Goal: Task Accomplishment & Management: Manage account settings

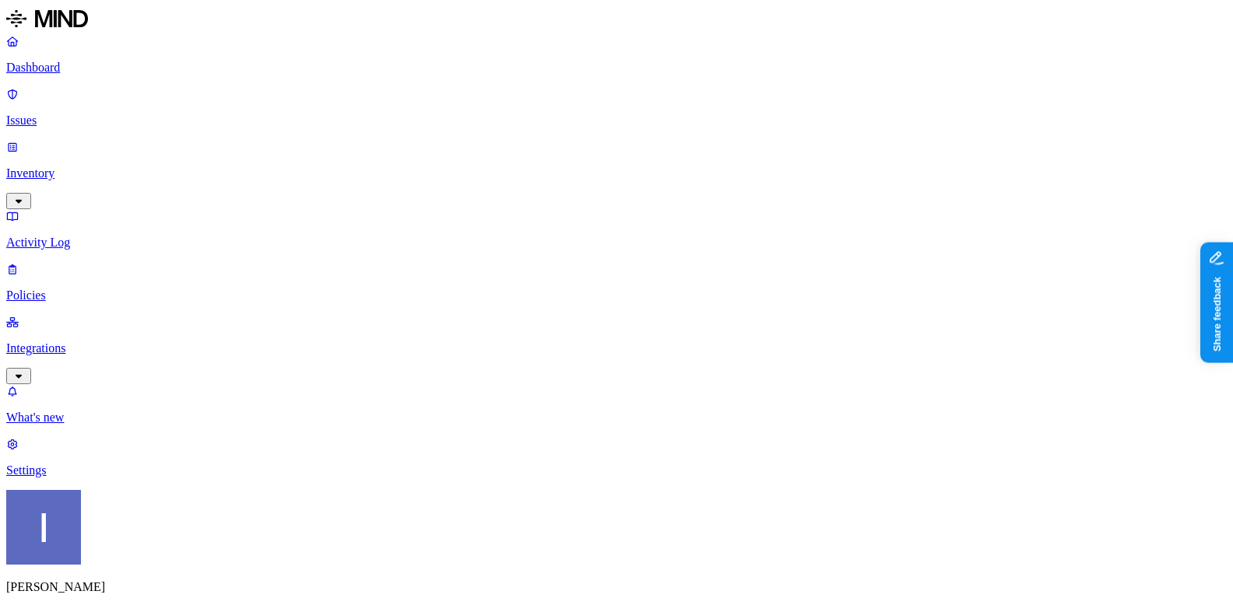
click at [107, 342] on p "Integrations" at bounding box center [616, 349] width 1220 height 14
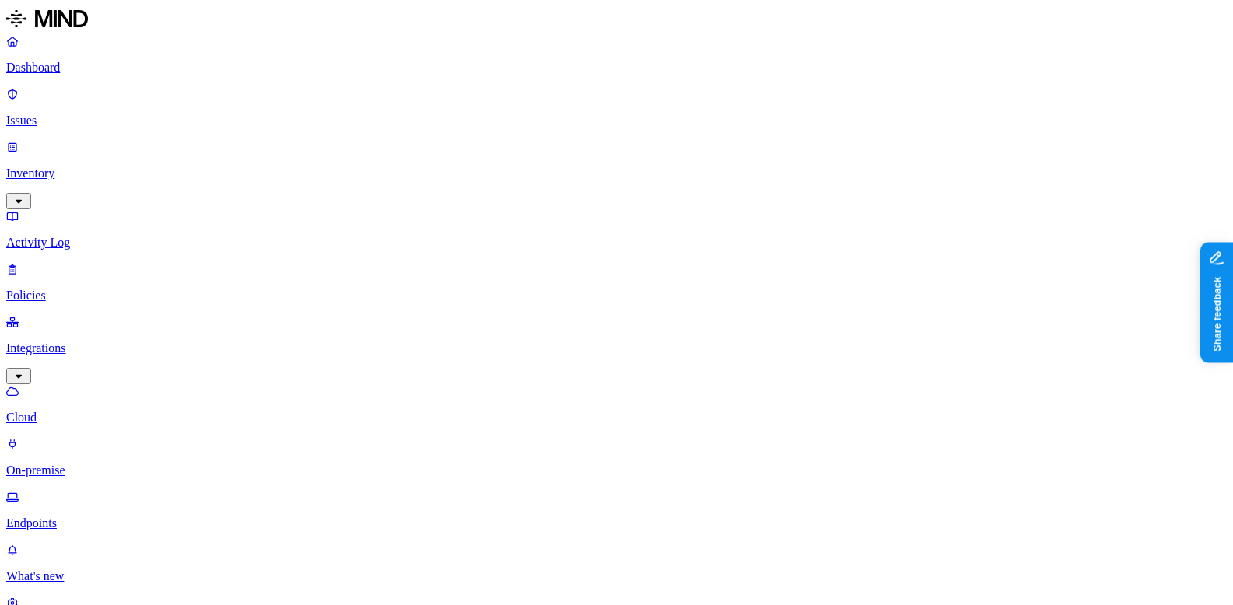
click at [39, 490] on link "Endpoints" at bounding box center [616, 510] width 1220 height 40
click at [106, 114] on p "Issues" at bounding box center [616, 121] width 1220 height 14
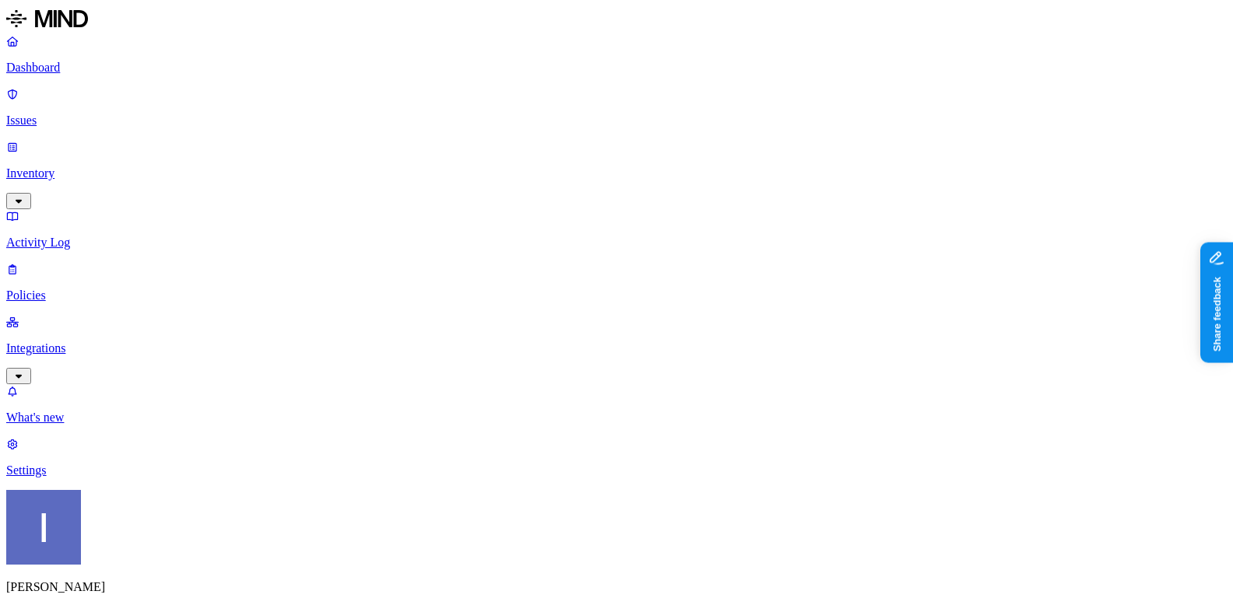
click at [102, 167] on p "Inventory" at bounding box center [616, 174] width 1220 height 14
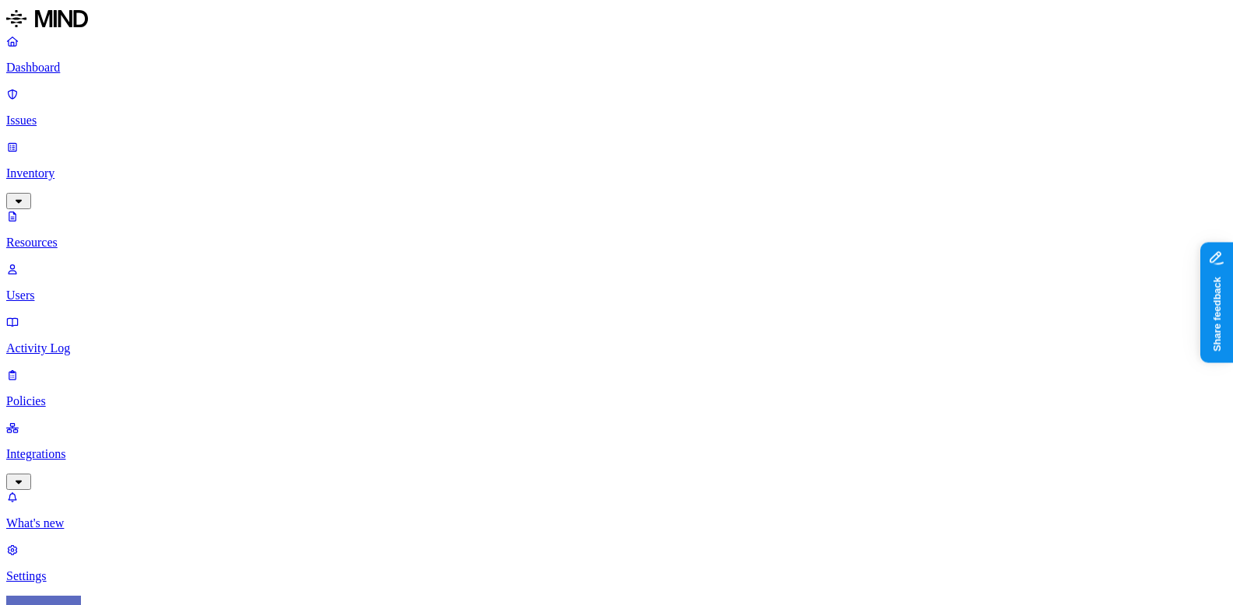
click at [97, 289] on p "Users" at bounding box center [616, 296] width 1220 height 14
click at [121, 447] on p "Integrations" at bounding box center [616, 454] width 1220 height 14
click at [124, 464] on p "On-premise" at bounding box center [616, 471] width 1220 height 14
click at [75, 289] on p "Policies" at bounding box center [616, 296] width 1220 height 14
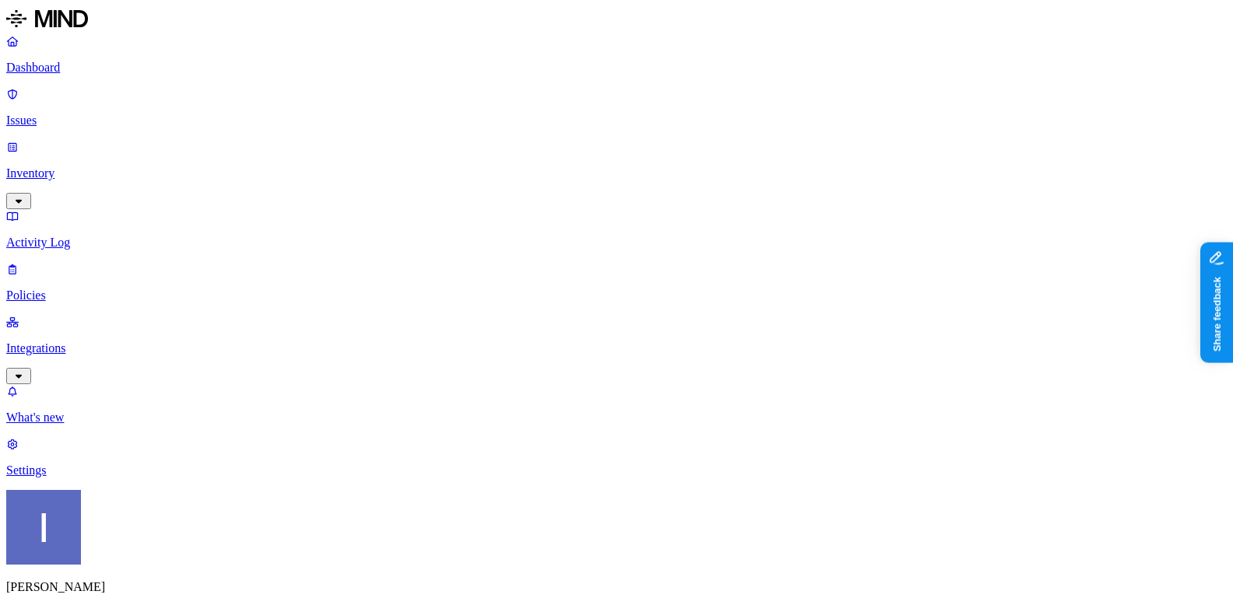
click at [371, 138] on icon at bounding box center [372, 142] width 10 height 8
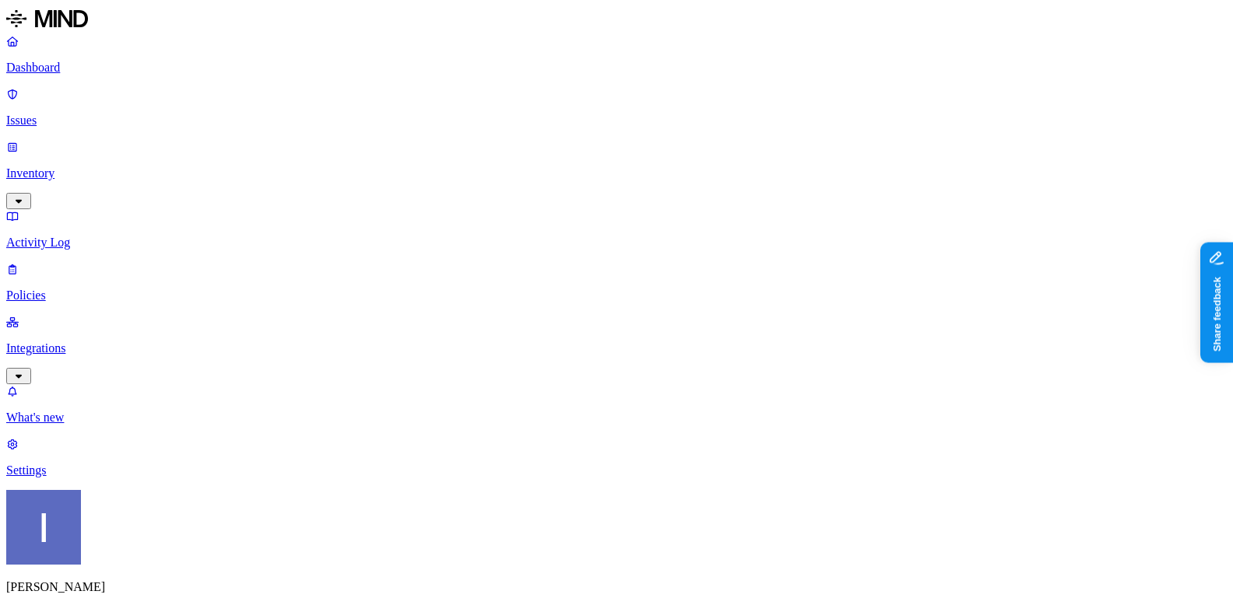
click at [637, 271] on label "OR" at bounding box center [627, 264] width 17 height 13
click at [683, 287] on label "Classification" at bounding box center [653, 280] width 68 height 13
click at [630, 270] on icon at bounding box center [631, 265] width 11 height 9
click at [643, 326] on label "Data type" at bounding box center [630, 312] width 23 height 27
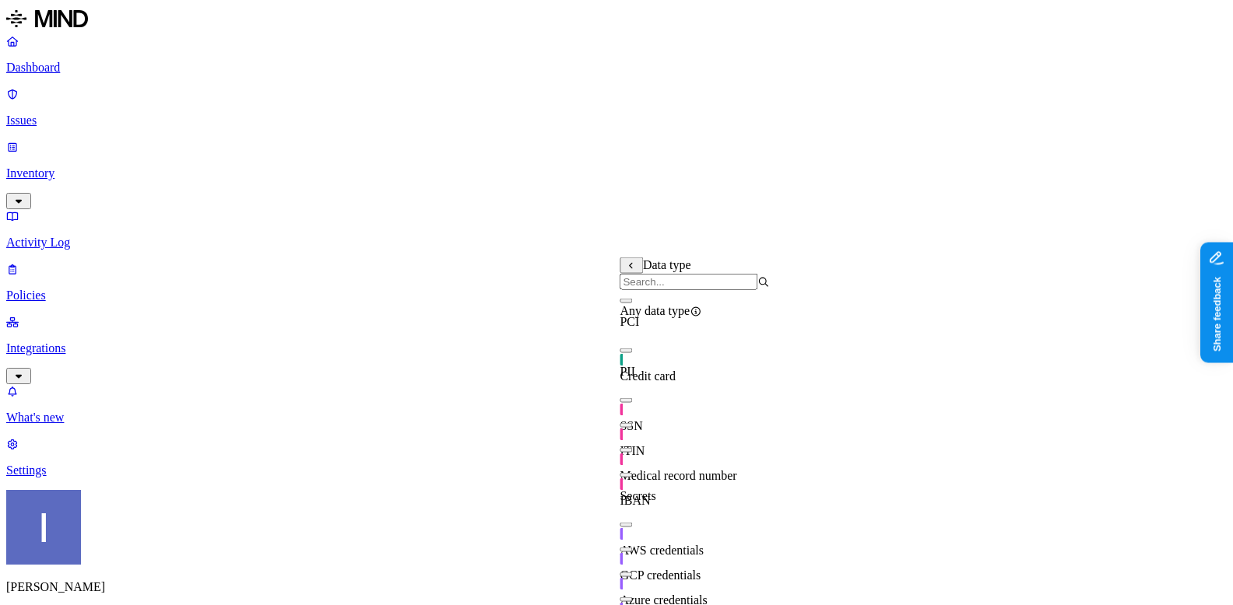
scroll to position [11, 0]
click at [647, 459] on div "Medical record number" at bounding box center [693, 462] width 149 height 44
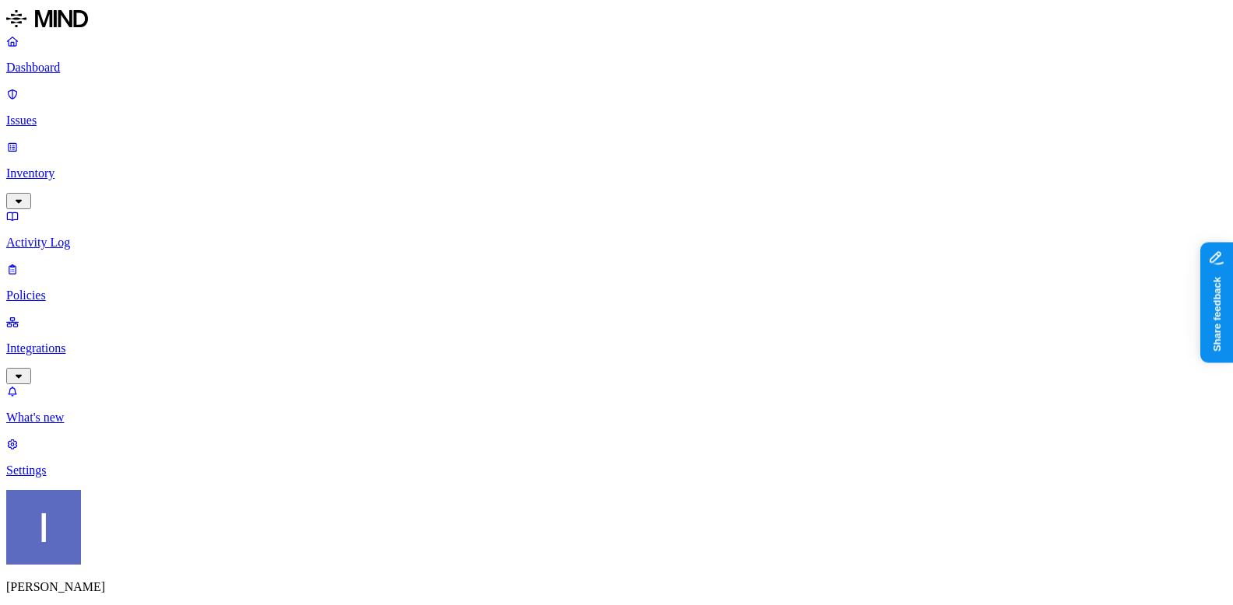
scroll to position [851, 0]
click at [155, 424] on nav "Dashboard Issues Inventory Activity Log Policies Integrations What's new 1 Sett…" at bounding box center [616, 256] width 1220 height 444
type input "secret"
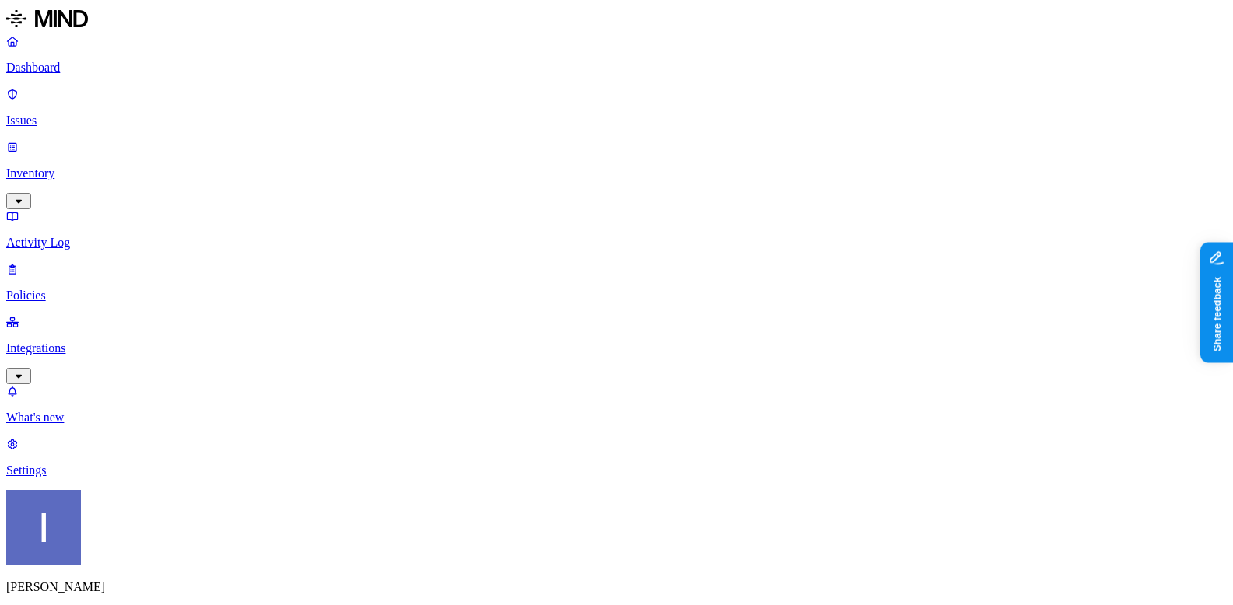
click at [398, 148] on span "Endpoint" at bounding box center [390, 154] width 46 height 13
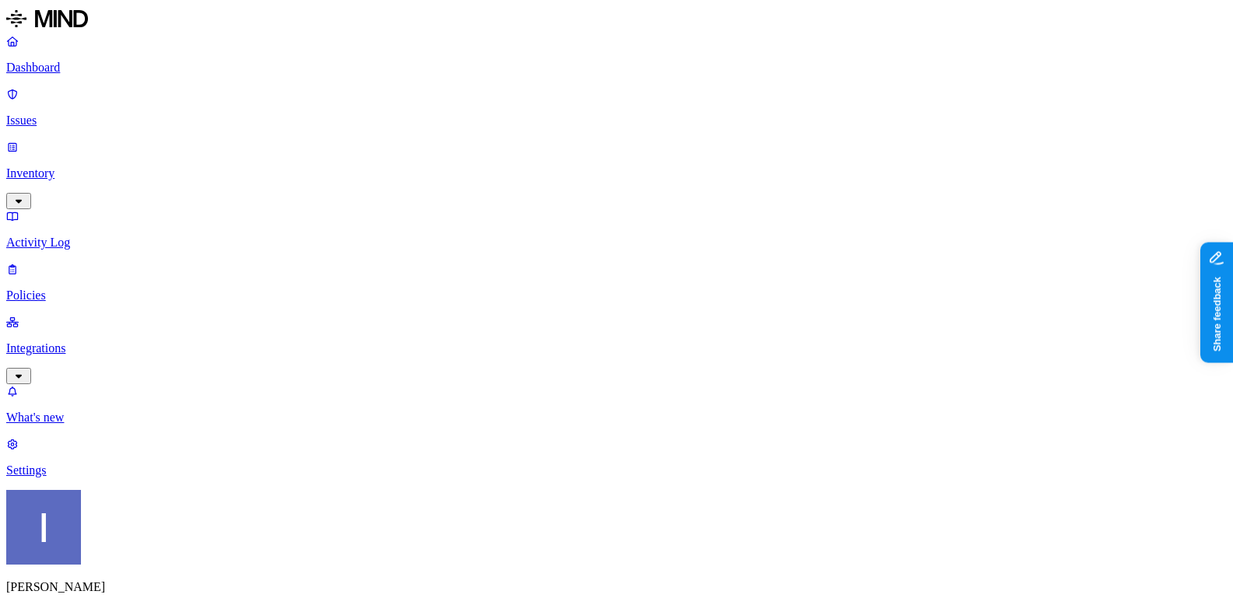
scroll to position [79, 0]
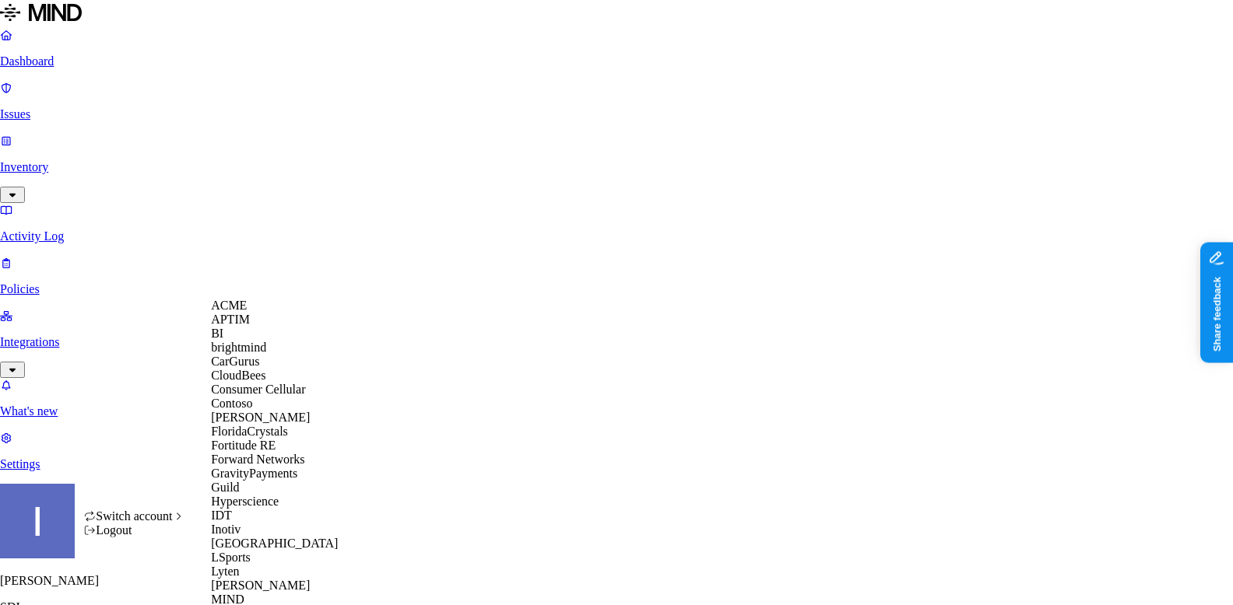
click at [277, 383] on div "CloudBees" at bounding box center [286, 376] width 151 height 14
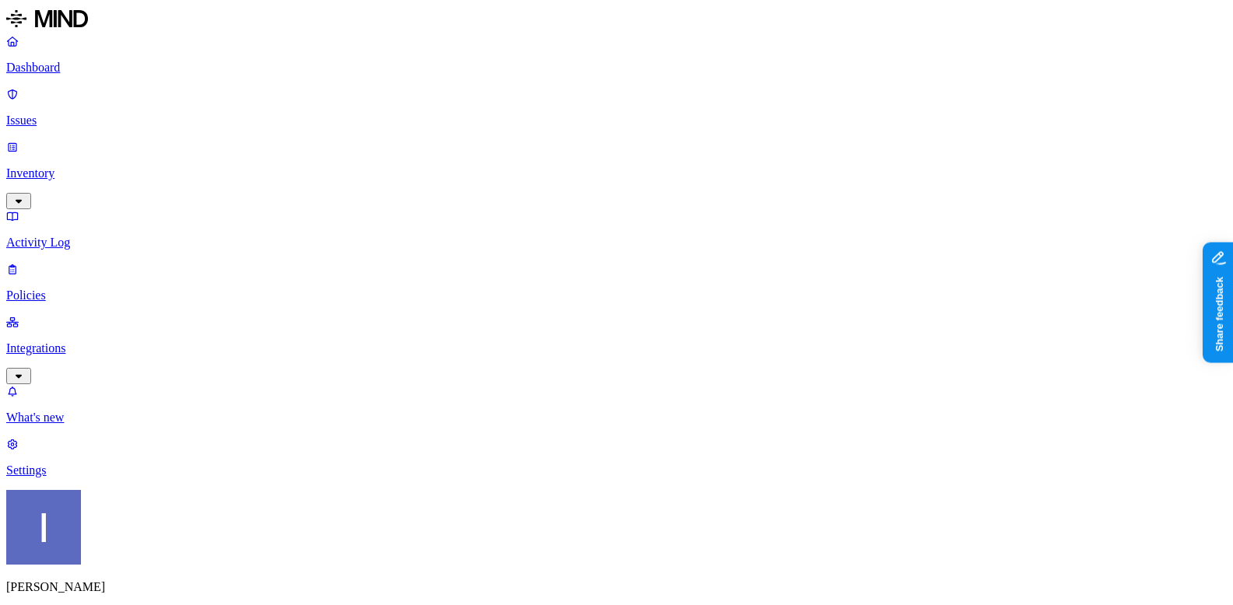
click at [52, 114] on p "Issues" at bounding box center [616, 121] width 1220 height 14
click at [104, 71] on p "Dashboard" at bounding box center [616, 68] width 1220 height 14
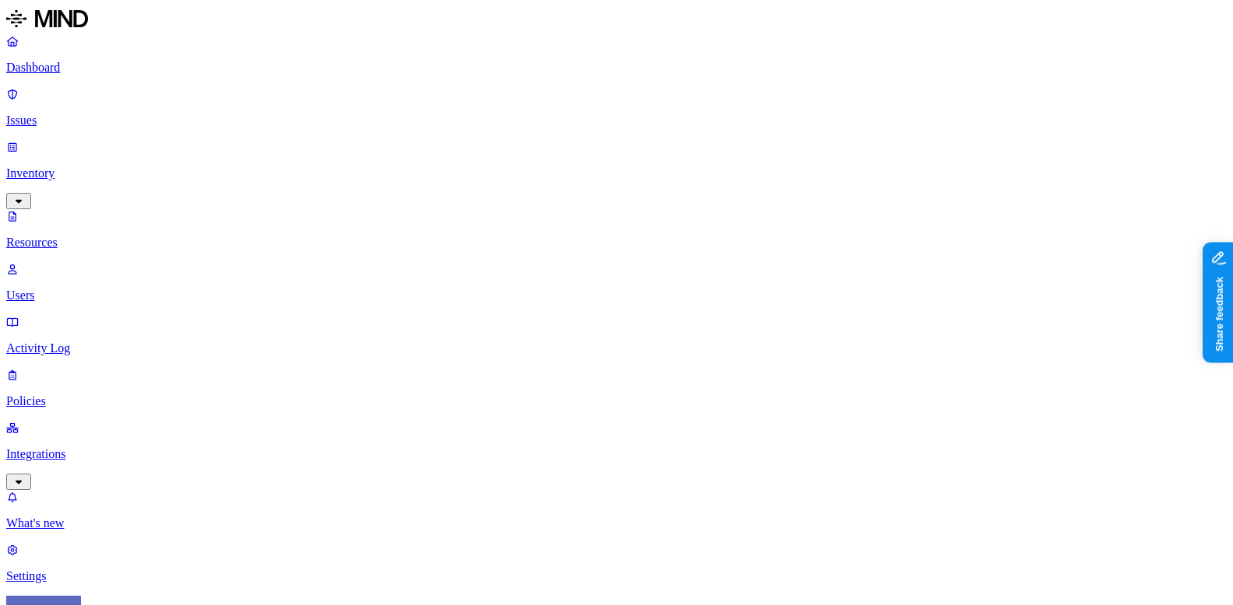
scroll to position [3, 0]
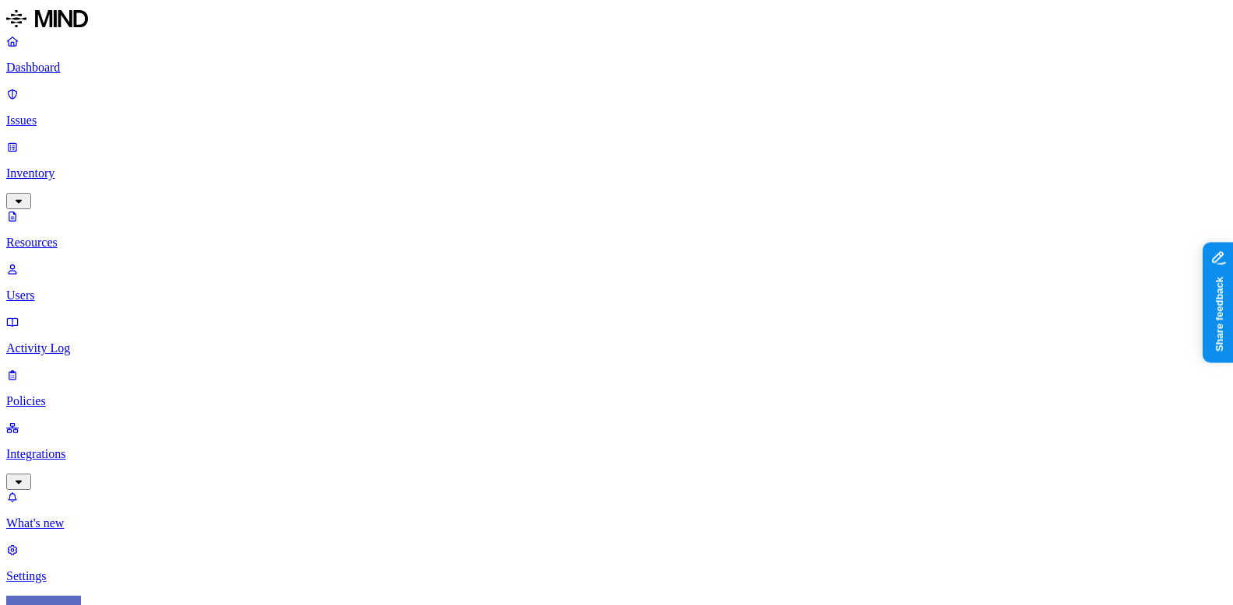
scroll to position [3, 0]
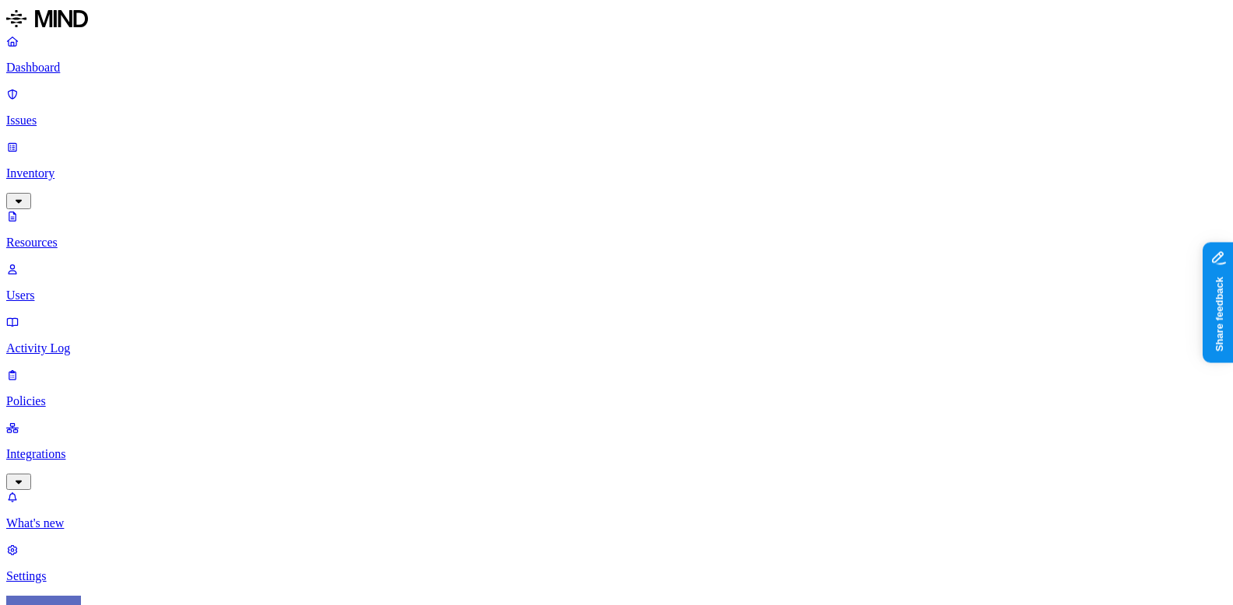
scroll to position [3, 0]
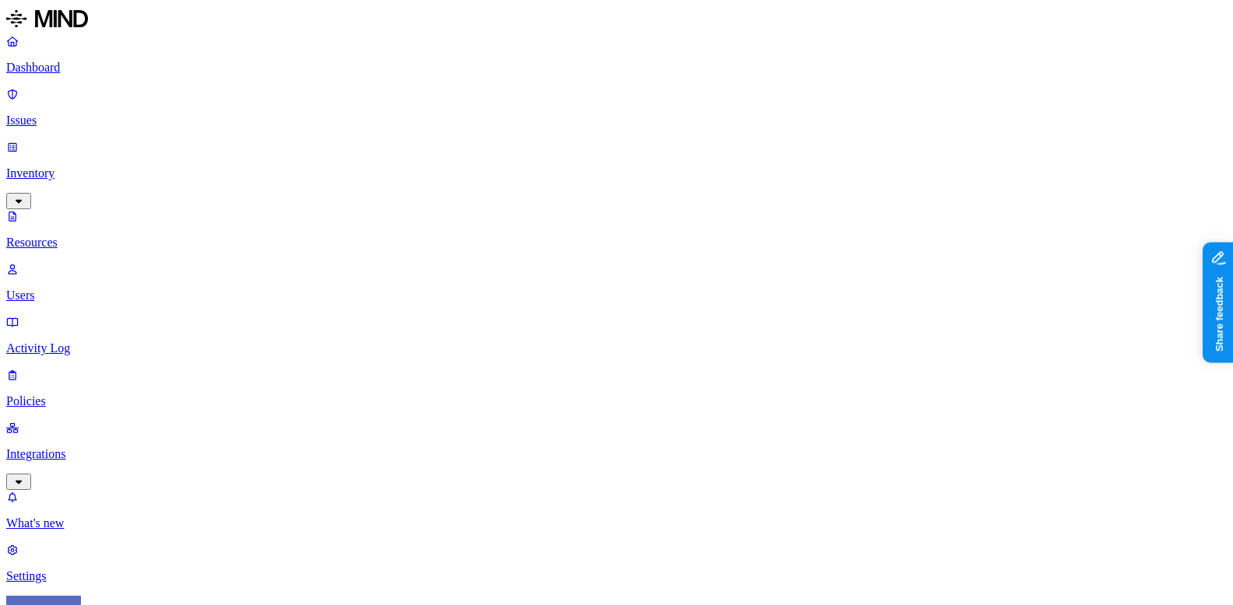
scroll to position [267, 0]
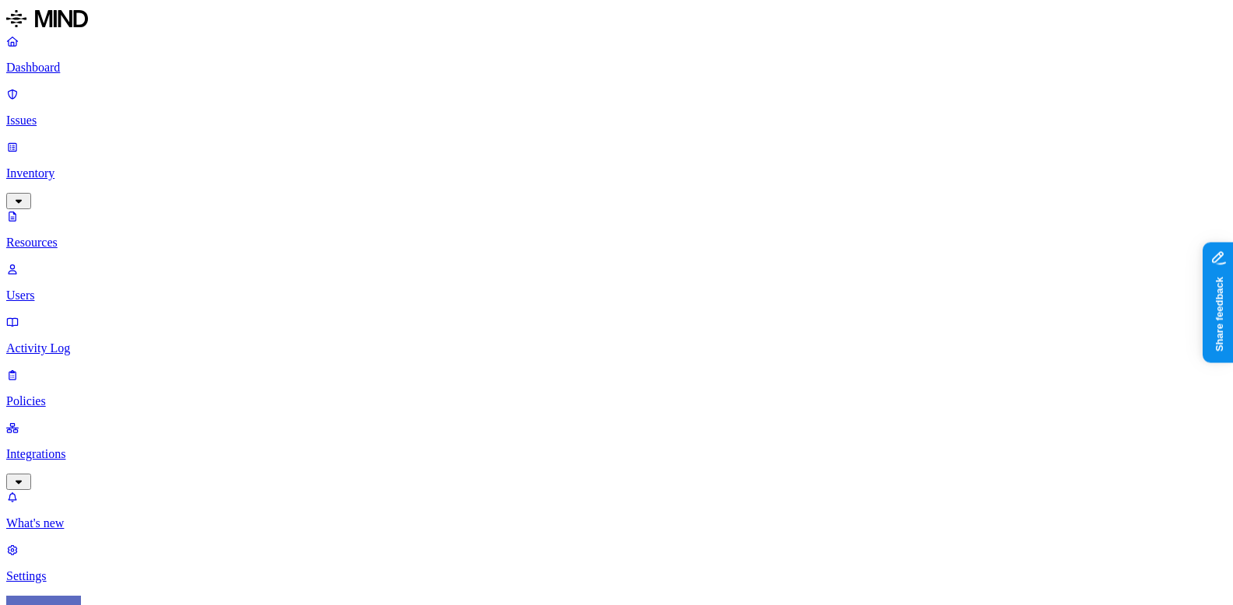
scroll to position [3, 0]
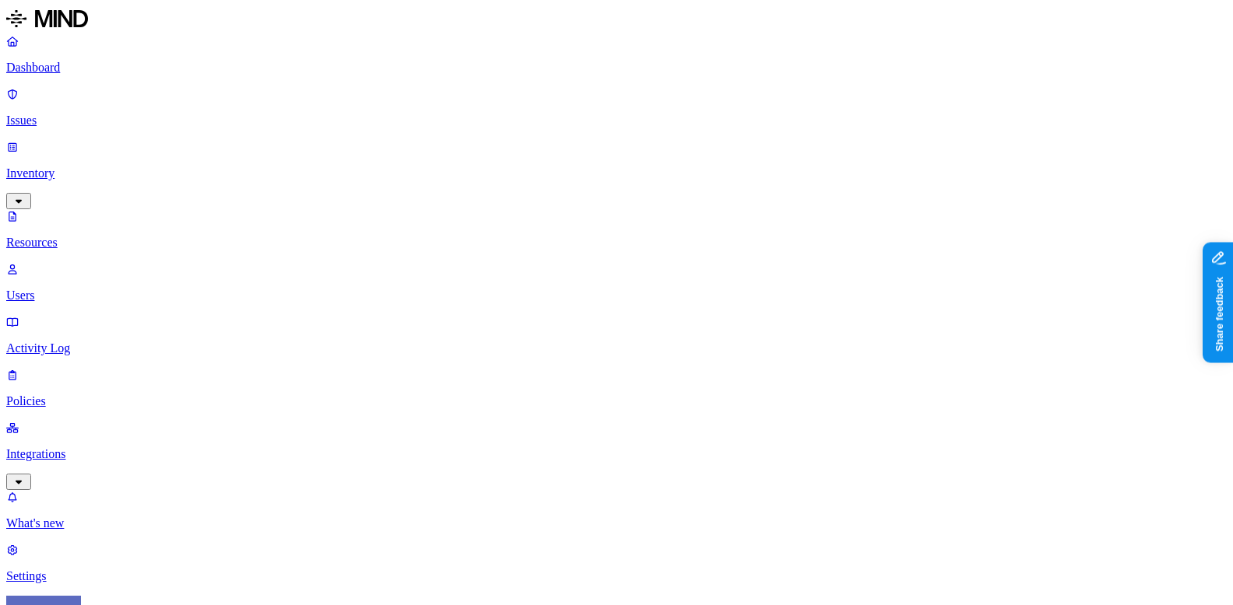
scroll to position [3, 0]
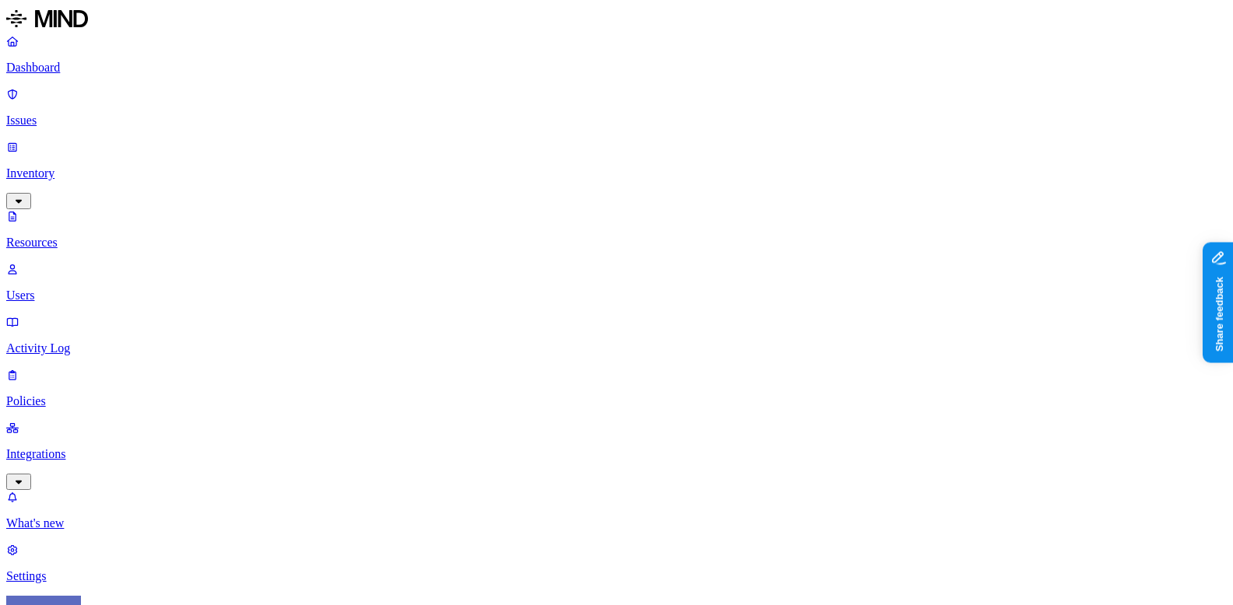
scroll to position [267, 0]
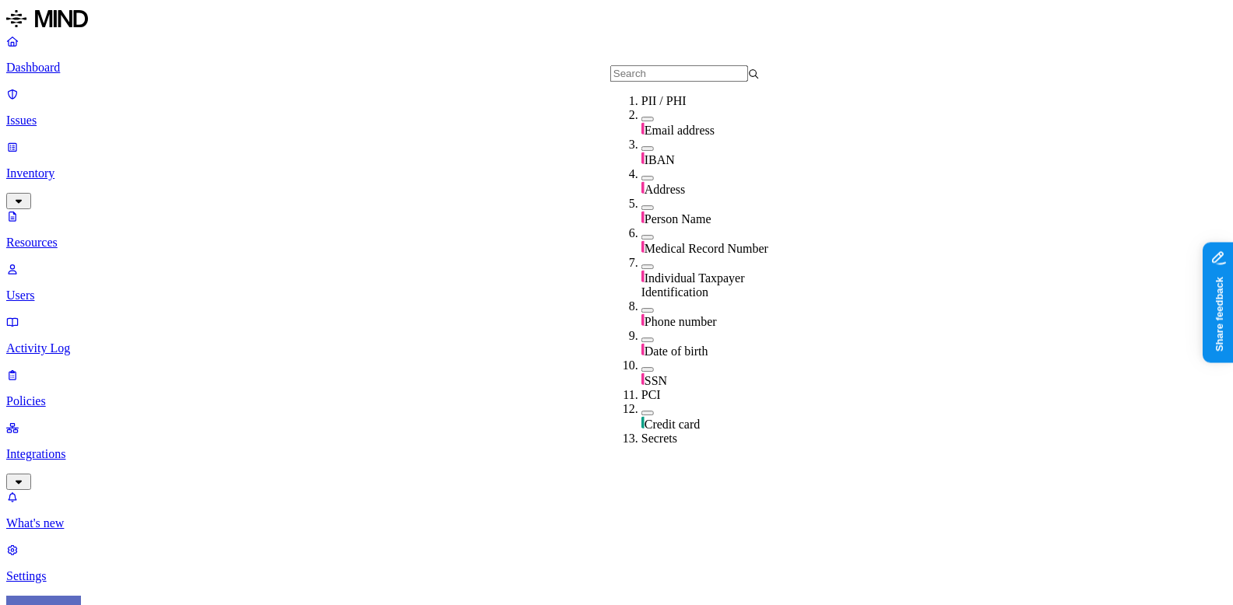
scroll to position [450, 0]
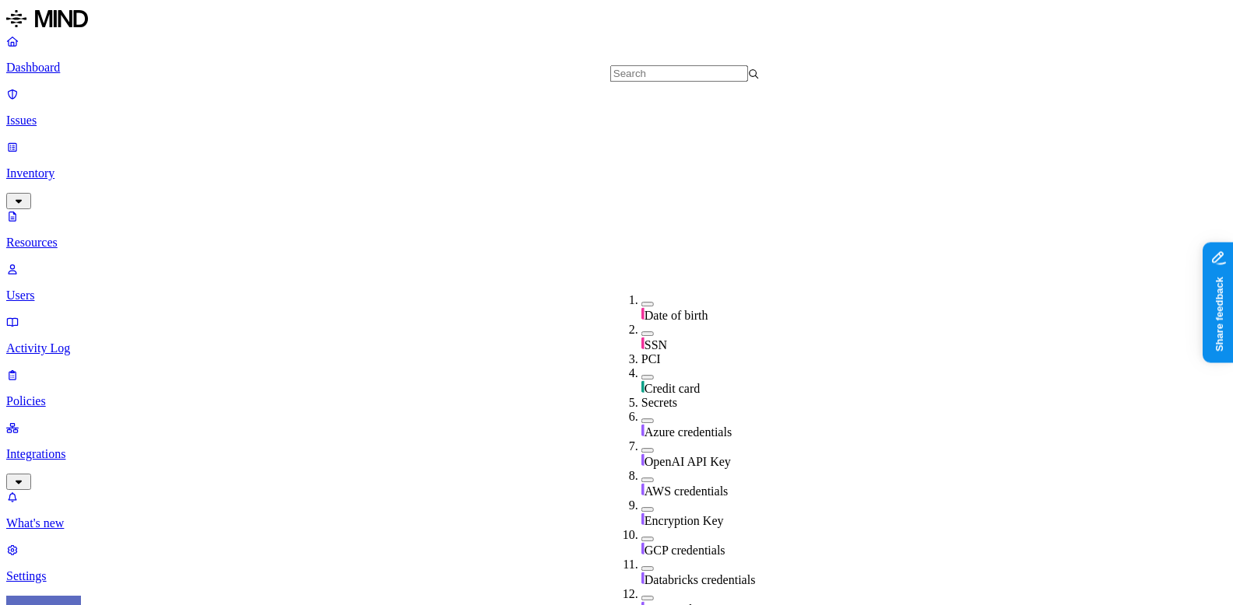
scroll to position [462, 0]
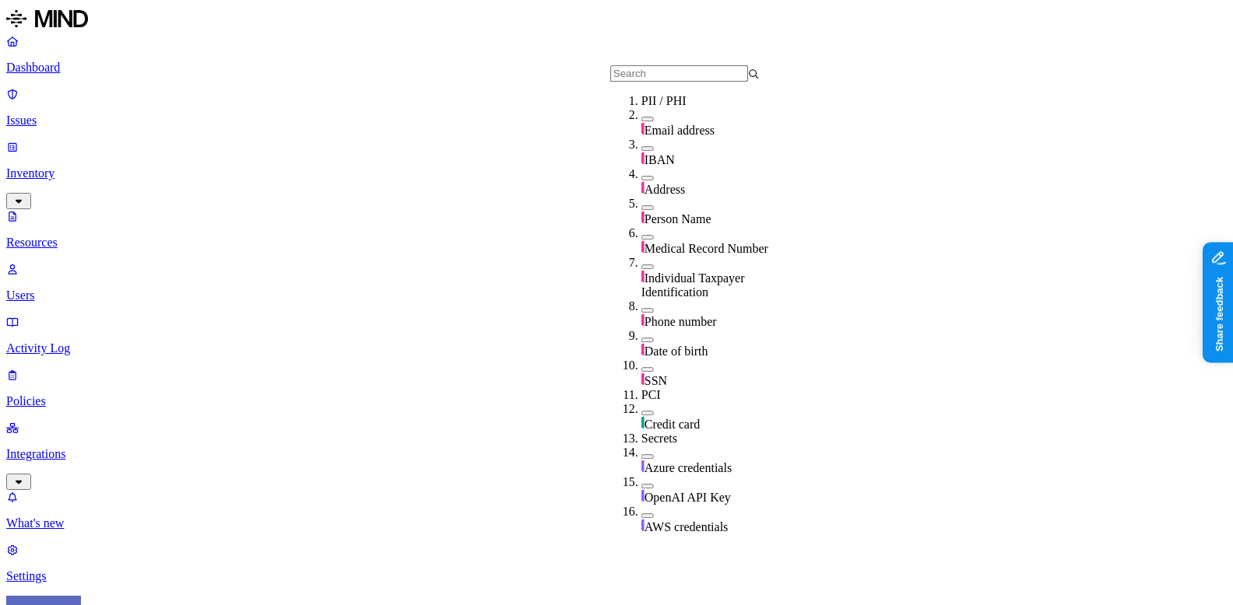
scroll to position [69, 0]
click at [693, 242] on span "Medical Record Number" at bounding box center [706, 248] width 124 height 13
click at [56, 391] on nav "Dashboard Issues Inventory Resources Users Activity Log Policies Integrations W…" at bounding box center [616, 308] width 1220 height 549
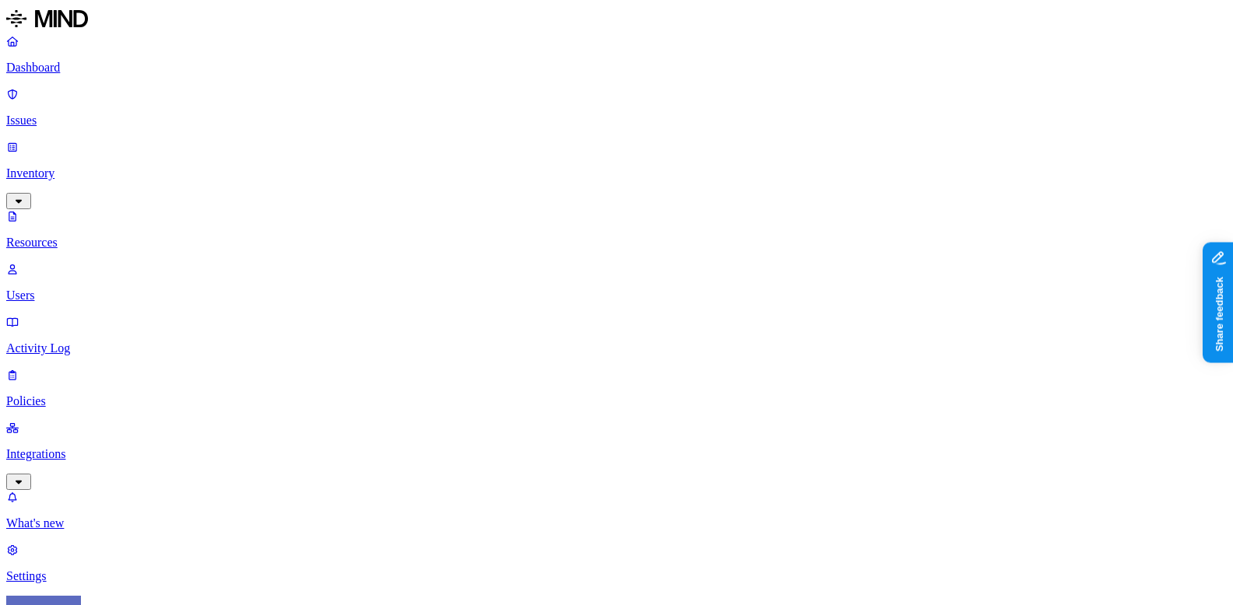
scroll to position [499, 0]
drag, startPoint x: 404, startPoint y: 109, endPoint x: 603, endPoint y: 135, distance: 201.0
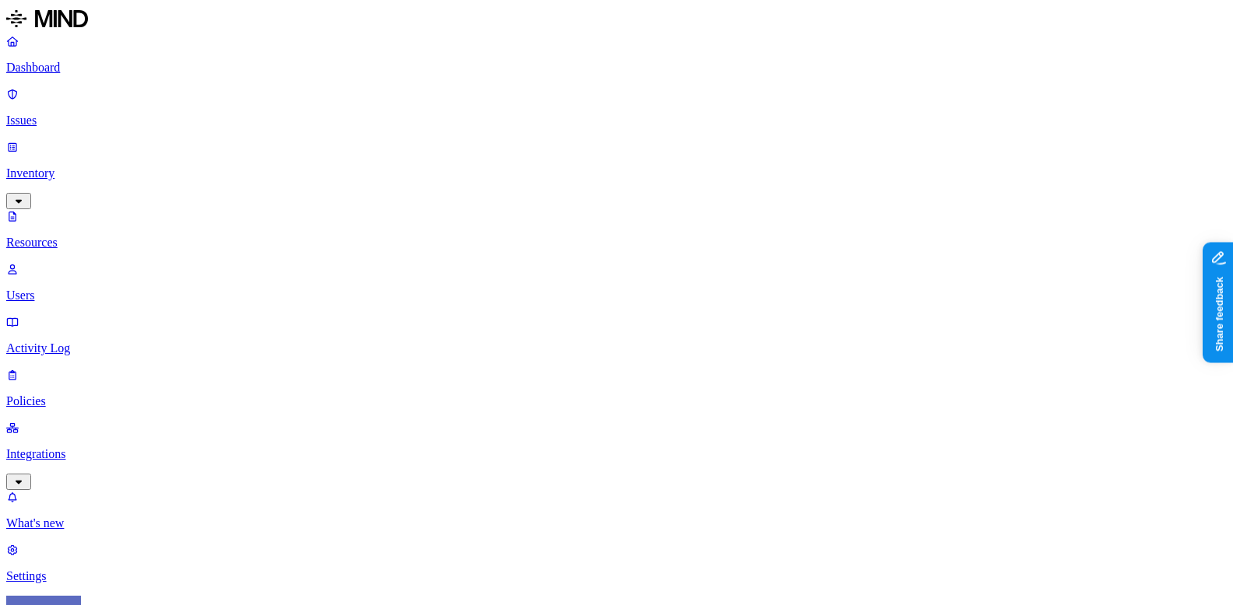
scroll to position [156, 0]
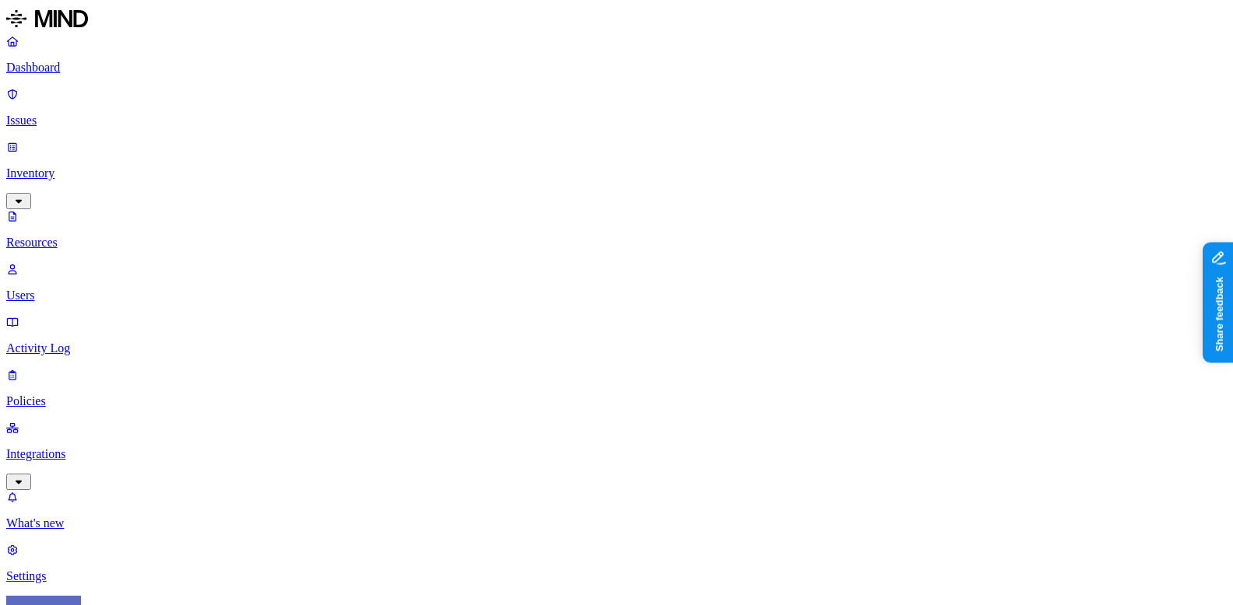
click at [58, 61] on p "Dashboard" at bounding box center [616, 68] width 1220 height 14
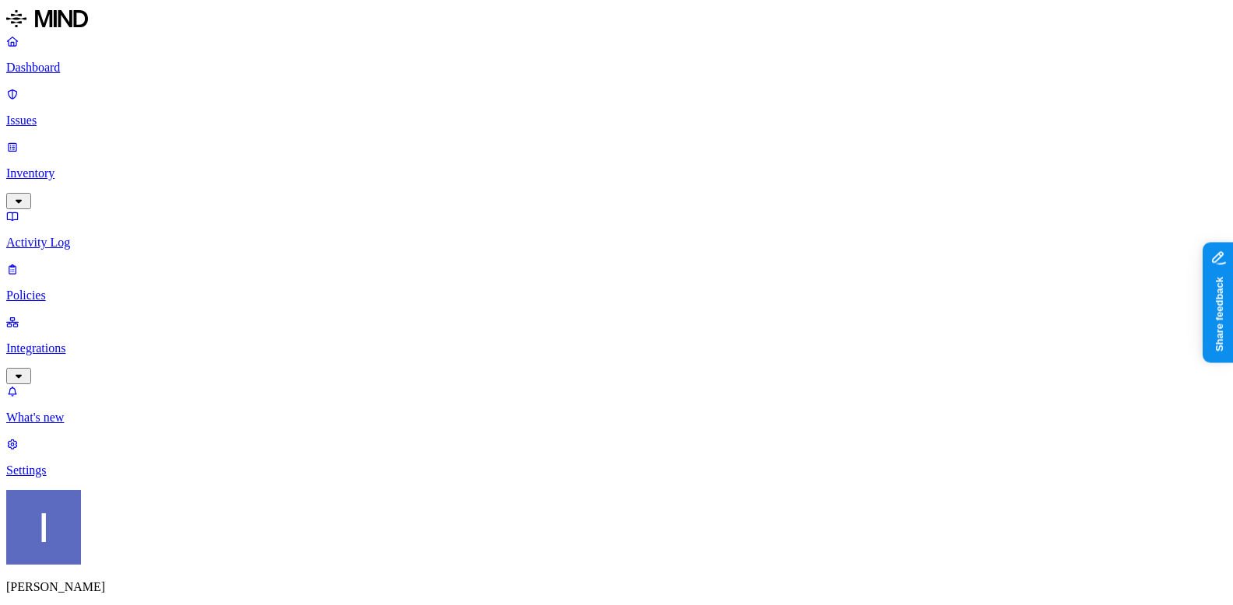
click at [71, 167] on p "Inventory" at bounding box center [616, 174] width 1220 height 14
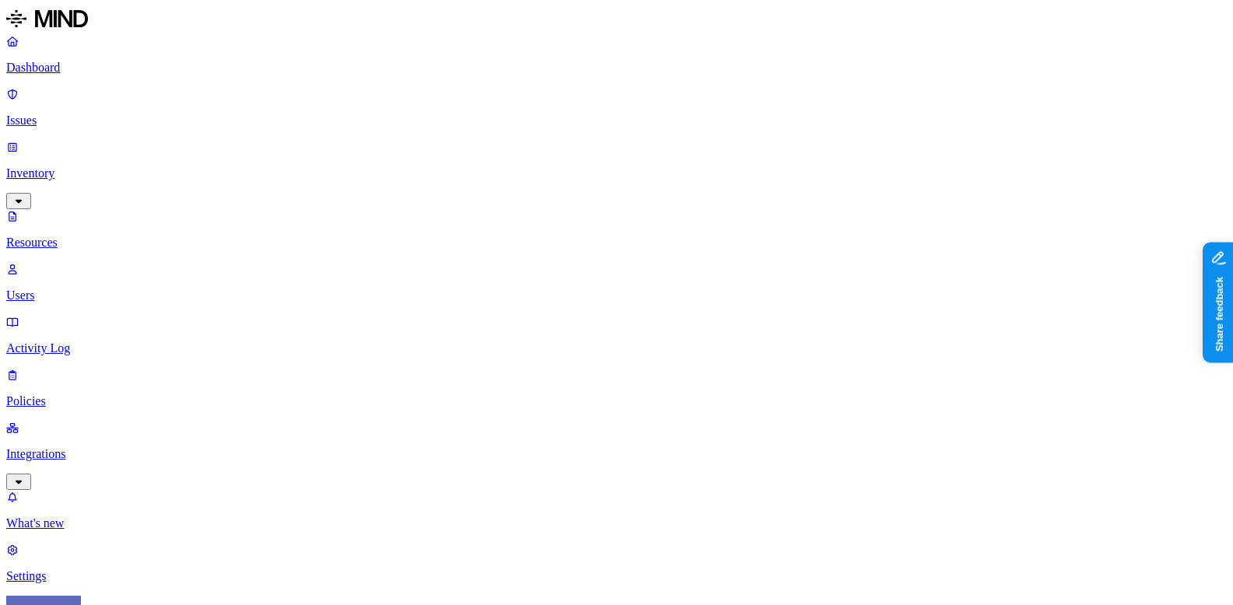
type input "mrn"
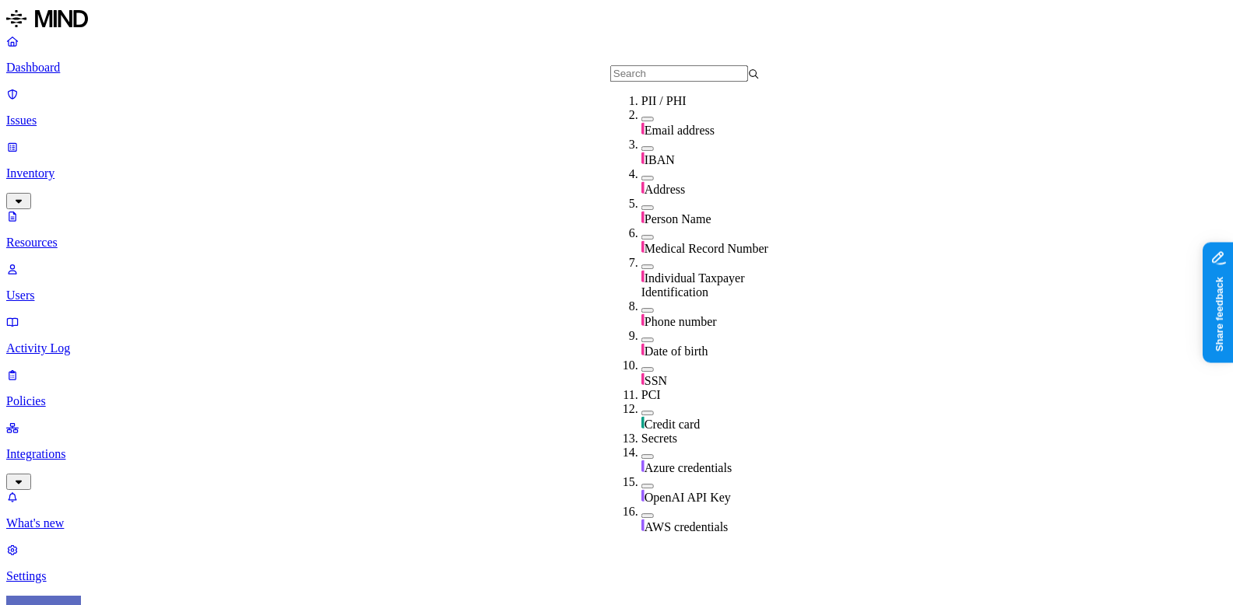
scroll to position [54, 0]
click at [686, 226] on div "Medical Record Number" at bounding box center [715, 241] width 149 height 30
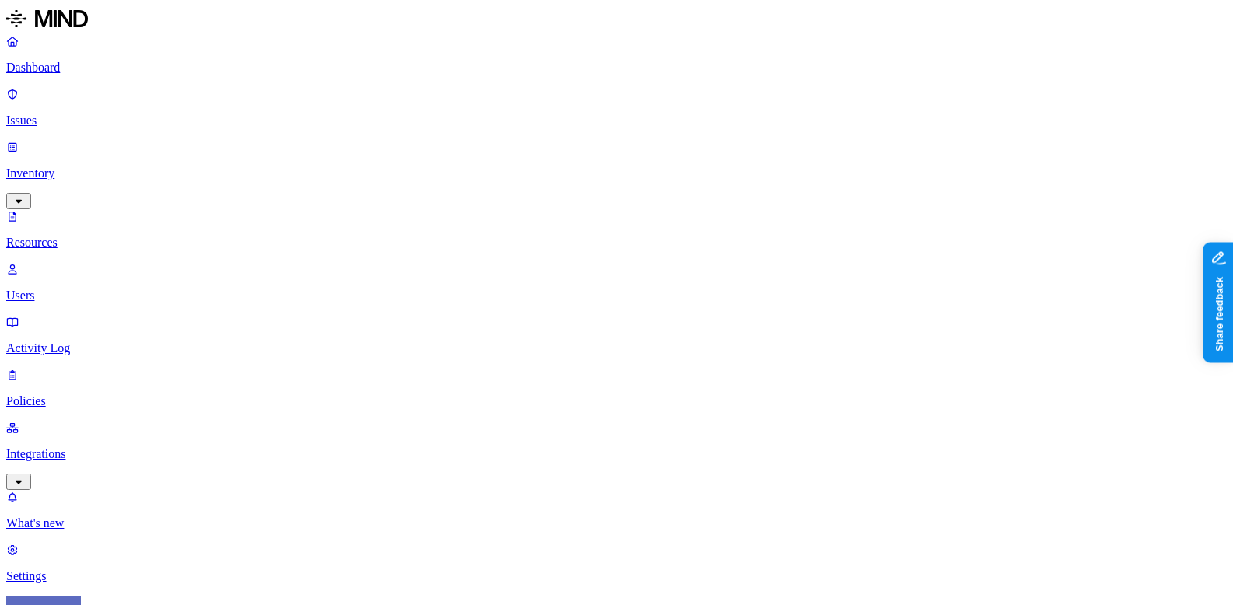
click at [93, 395] on nav "Dashboard Issues Inventory Resources Users Activity Log Policies Integrations W…" at bounding box center [616, 308] width 1220 height 549
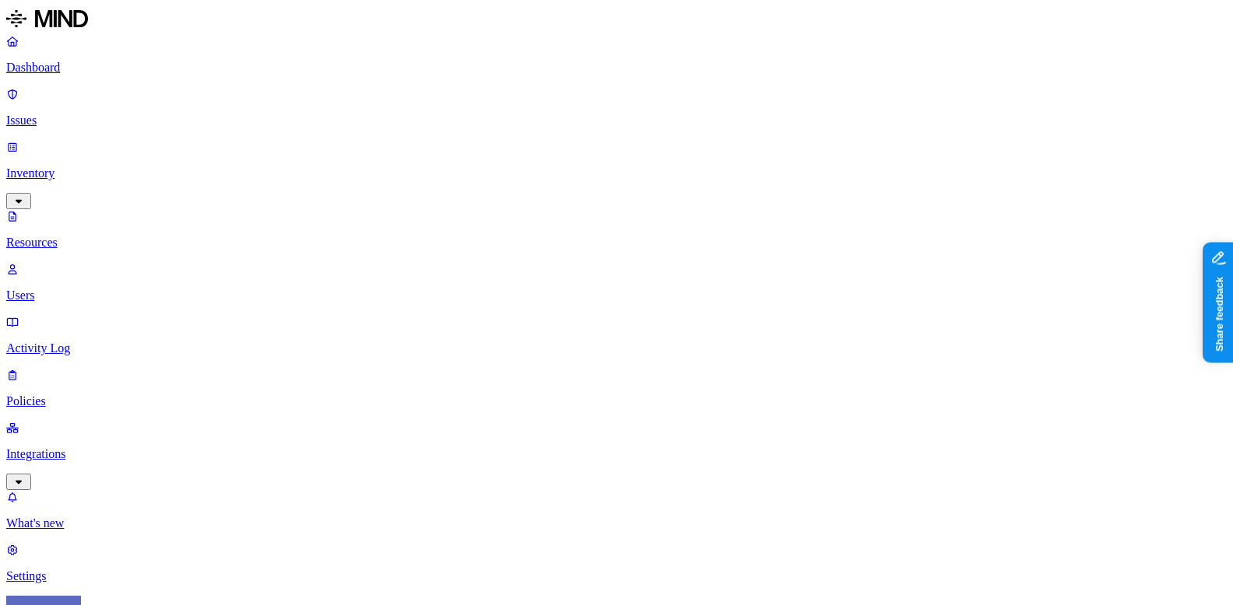
scroll to position [220, 0]
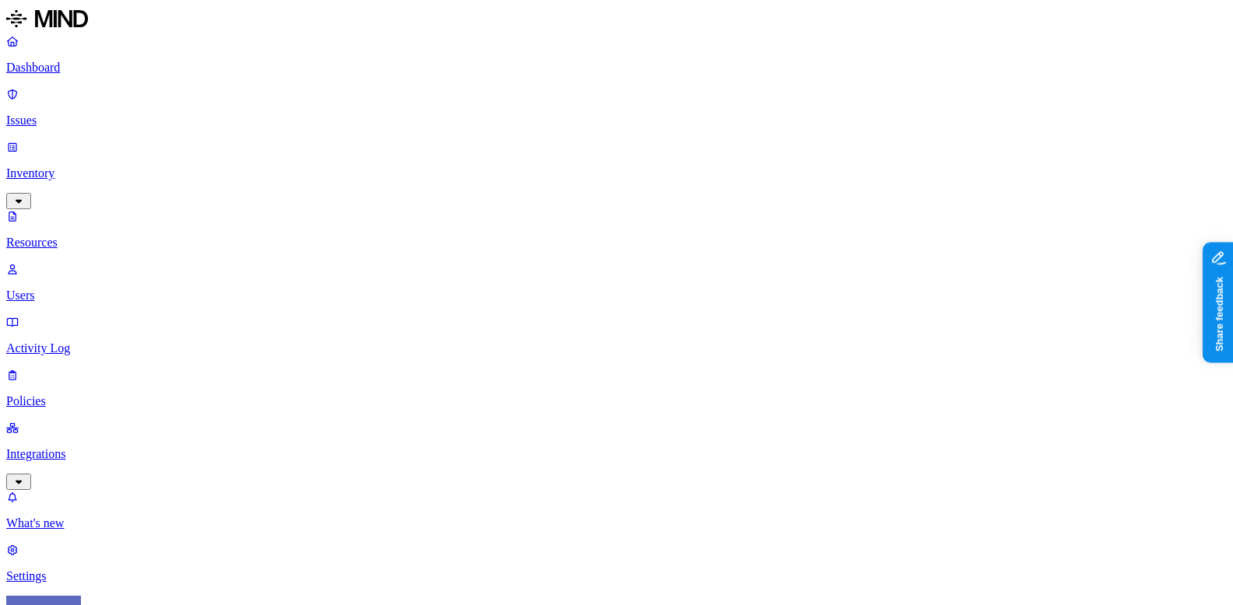
scroll to position [193, 0]
click at [122, 440] on nav "Dashboard Issues Inventory Resources Users Activity Log Policies Integrations W…" at bounding box center [616, 308] width 1220 height 549
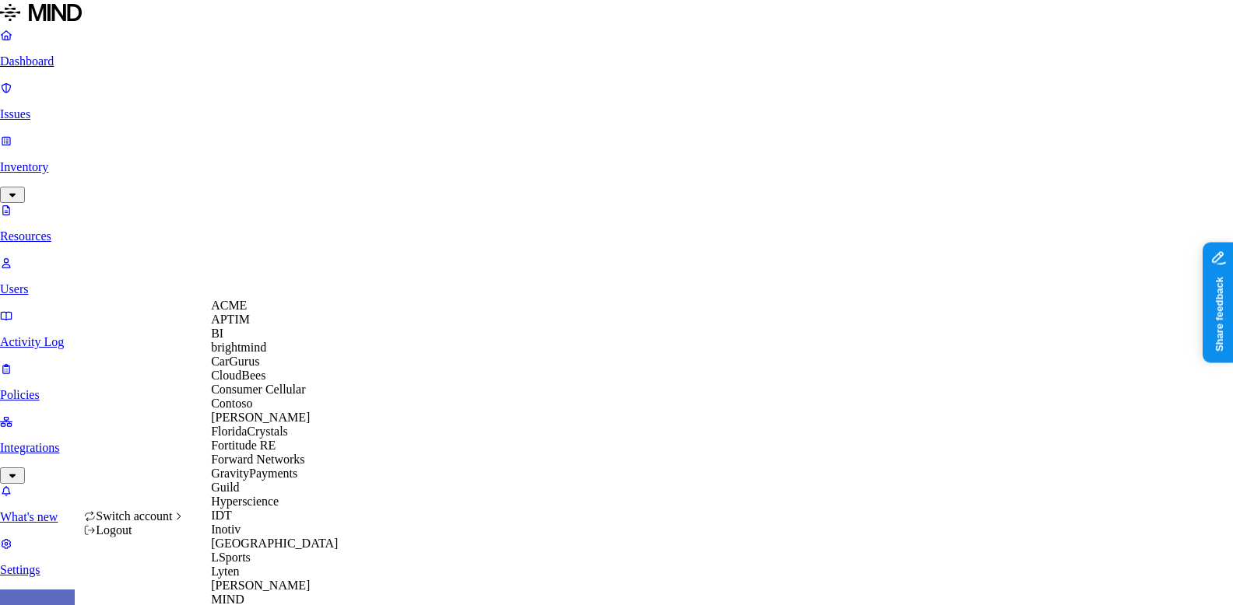
scroll to position [799, 0]
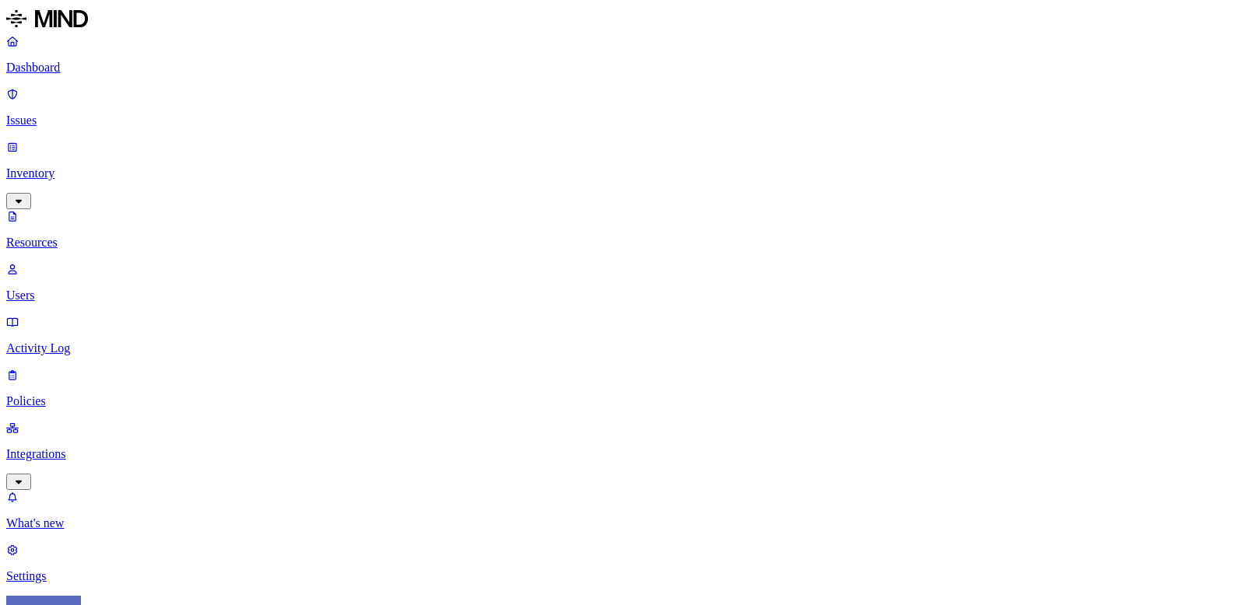
click at [79, 104] on link "Issues" at bounding box center [616, 107] width 1220 height 40
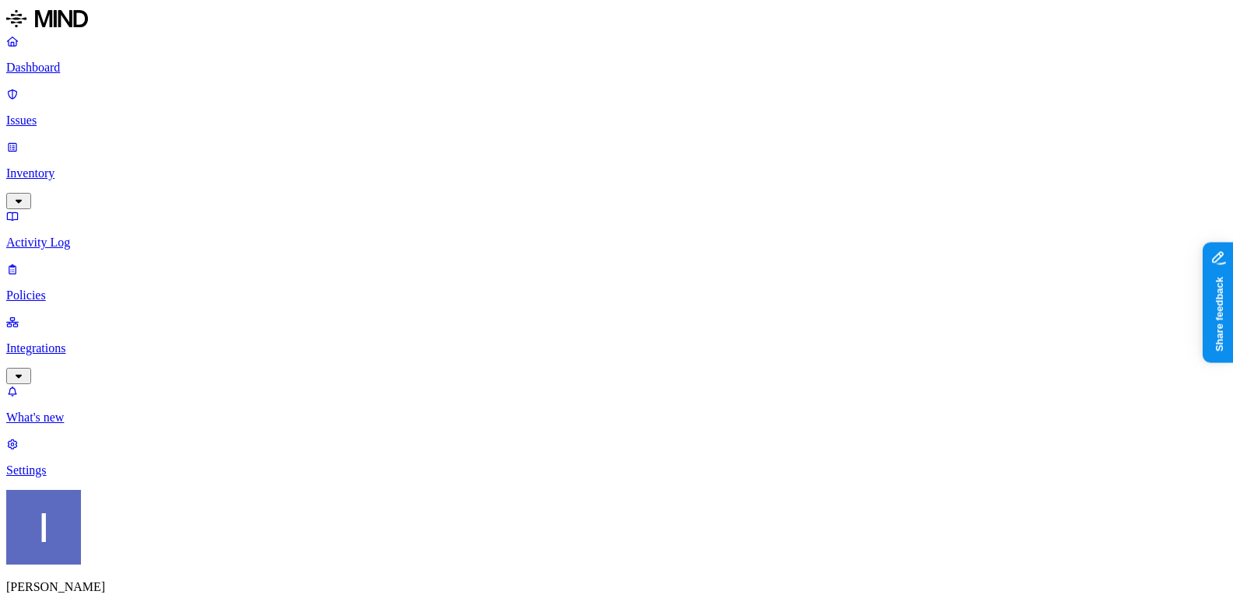
click at [149, 588] on html "Dashboard Issues Inventory Activity Log Policies Integrations What's new 1 Sett…" at bounding box center [616, 421] width 1233 height 843
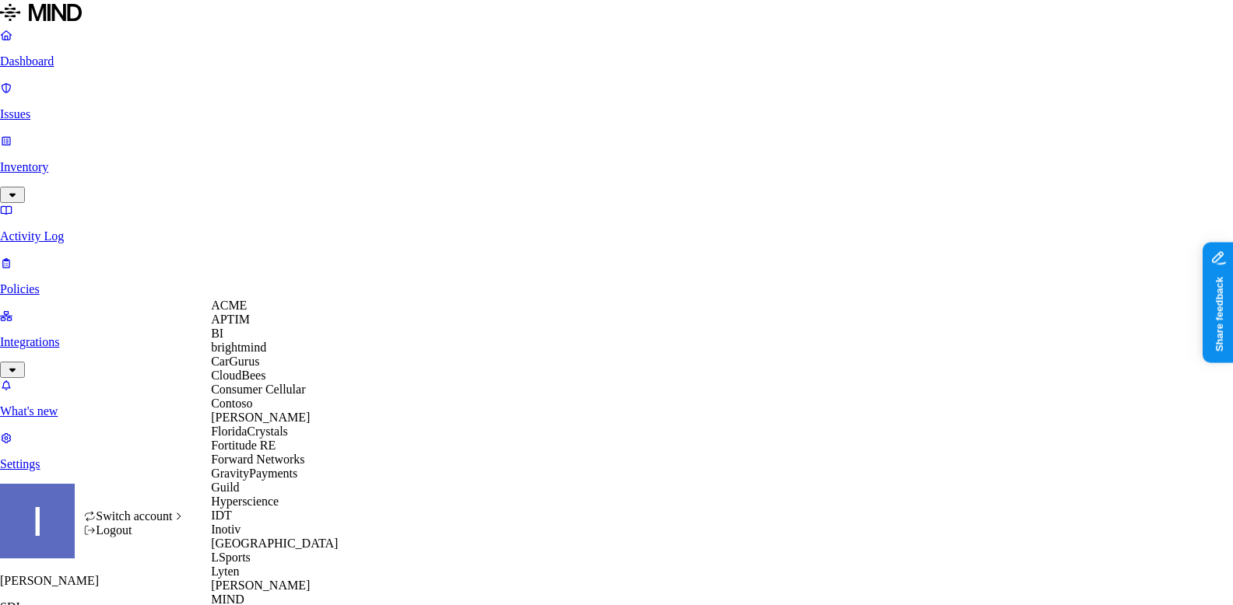
click at [33, 125] on html "Dashboard Issues Inventory Activity Log Policies Integrations What's new 1 Sett…" at bounding box center [616, 418] width 1233 height 837
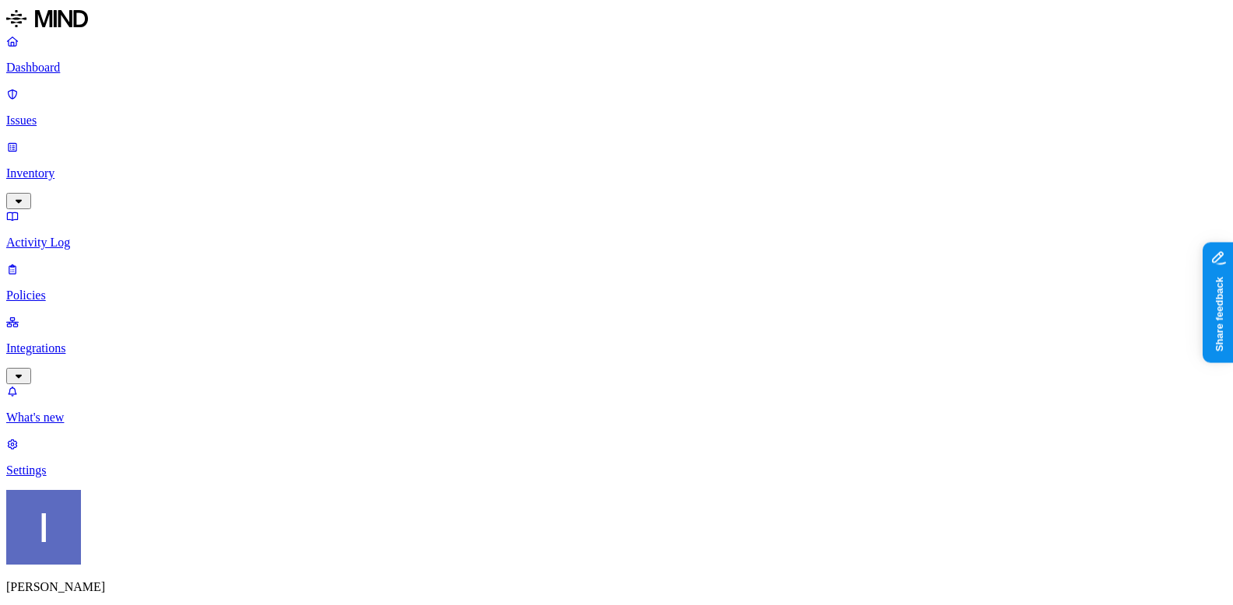
click at [33, 140] on link "Inventory" at bounding box center [616, 173] width 1220 height 67
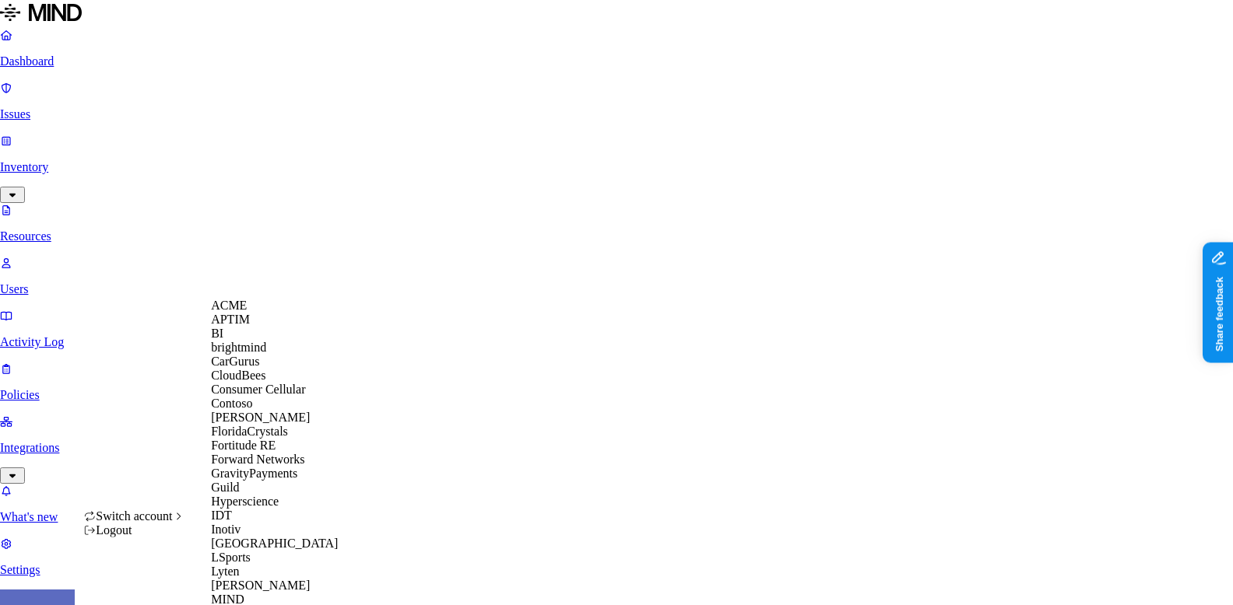
click at [265, 382] on span "CloudBees" at bounding box center [238, 375] width 54 height 13
